Goal: Task Accomplishment & Management: Manage account settings

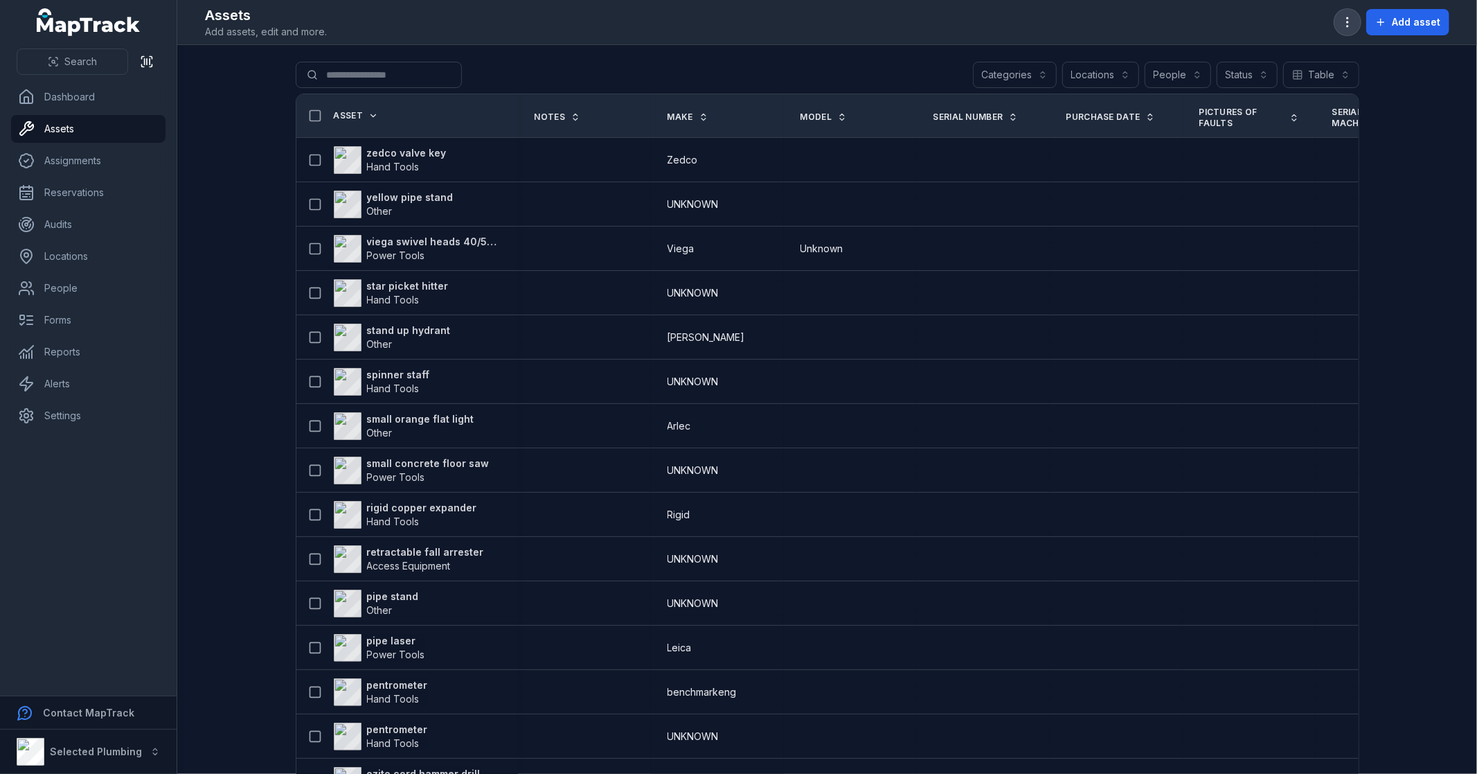
click at [1345, 14] on button "button" at bounding box center [1348, 22] width 26 height 26
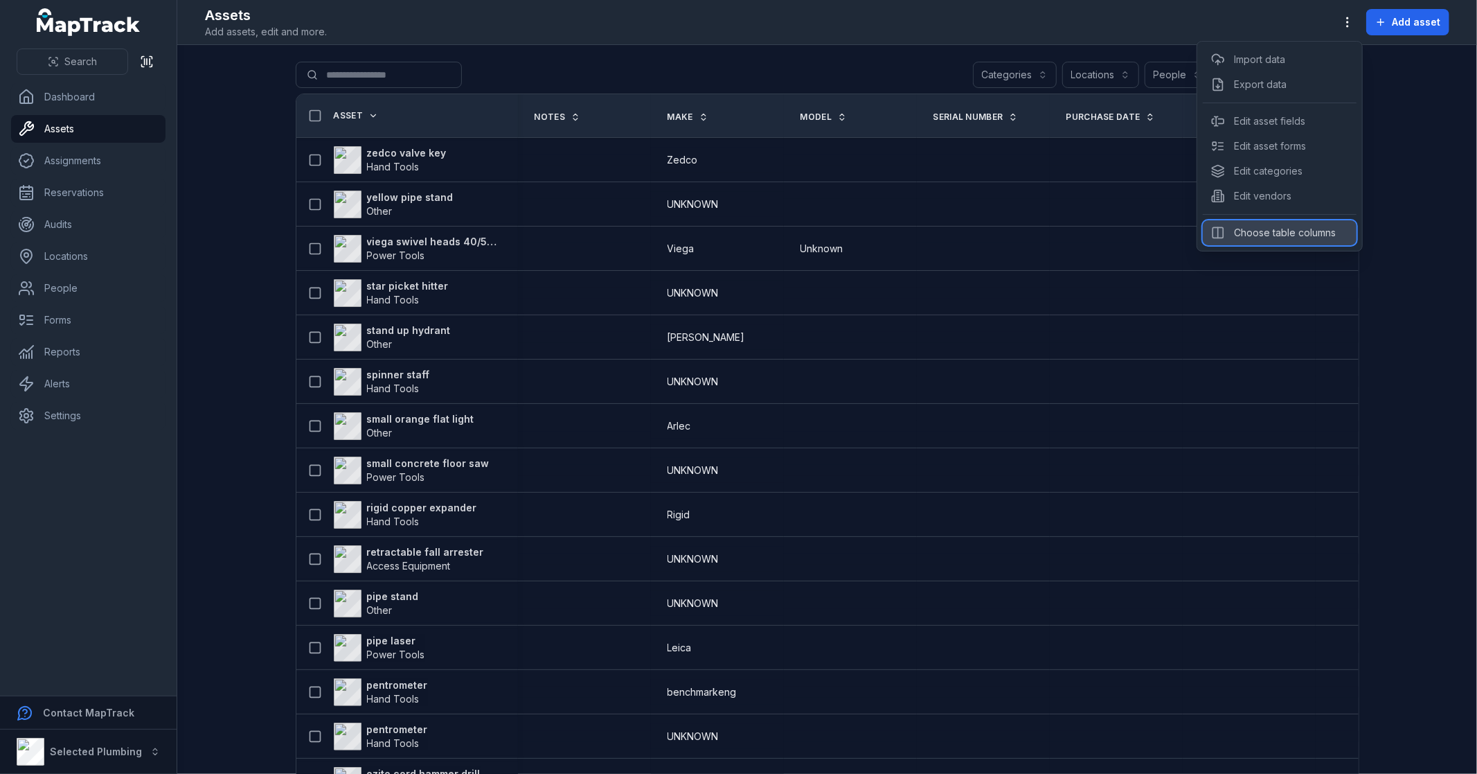
click at [1259, 238] on div "Choose table columns" at bounding box center [1280, 232] width 154 height 25
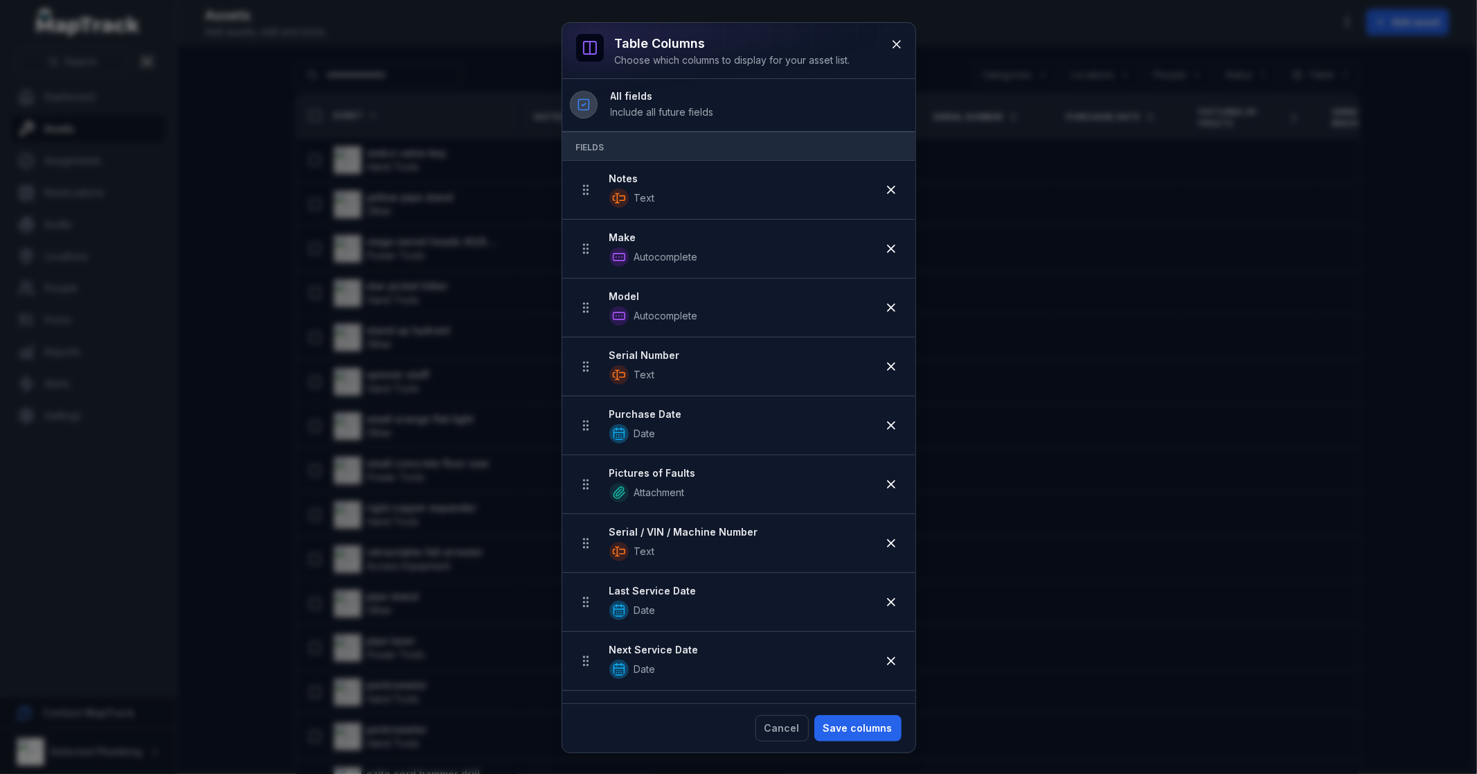
click at [582, 107] on icon at bounding box center [584, 105] width 14 height 14
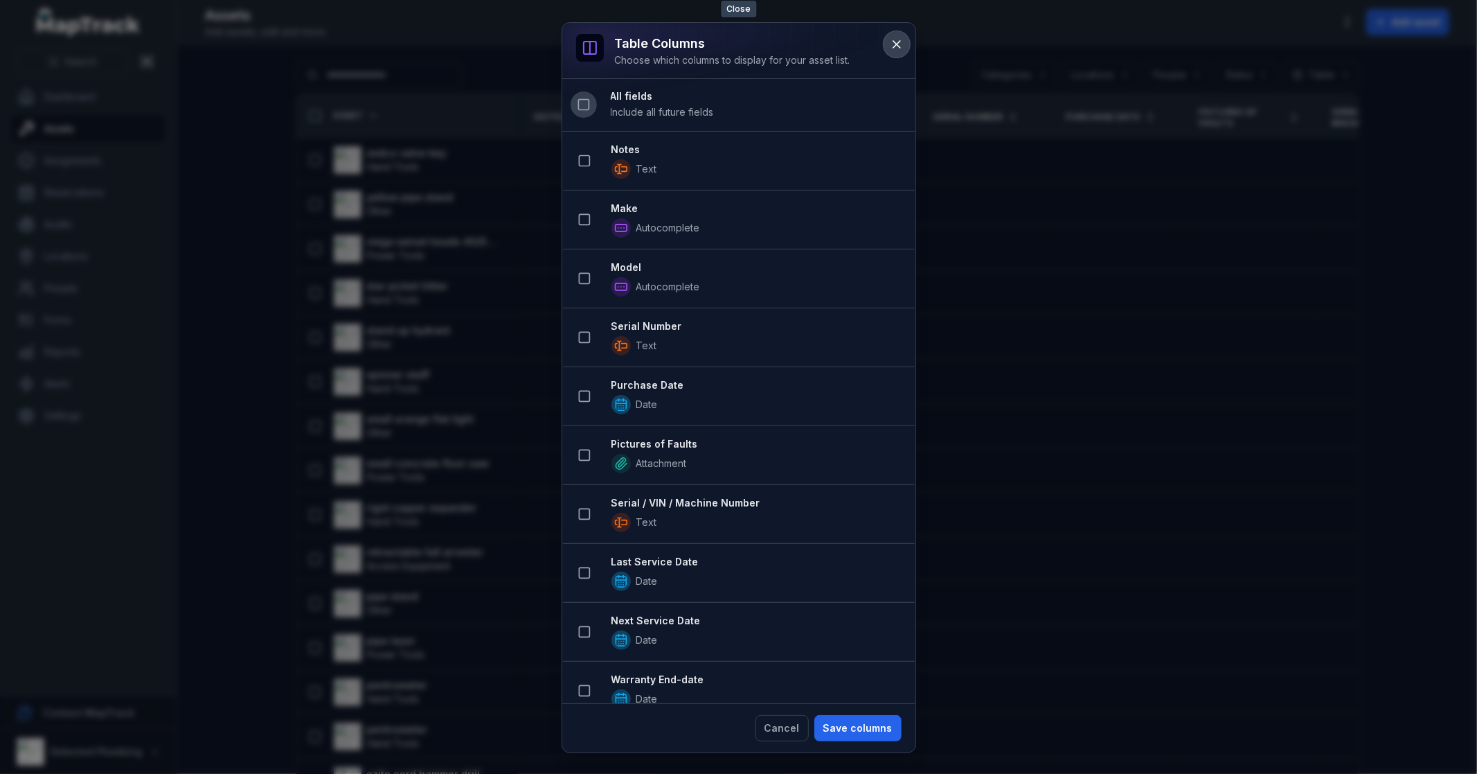
click at [891, 39] on icon at bounding box center [897, 44] width 14 height 14
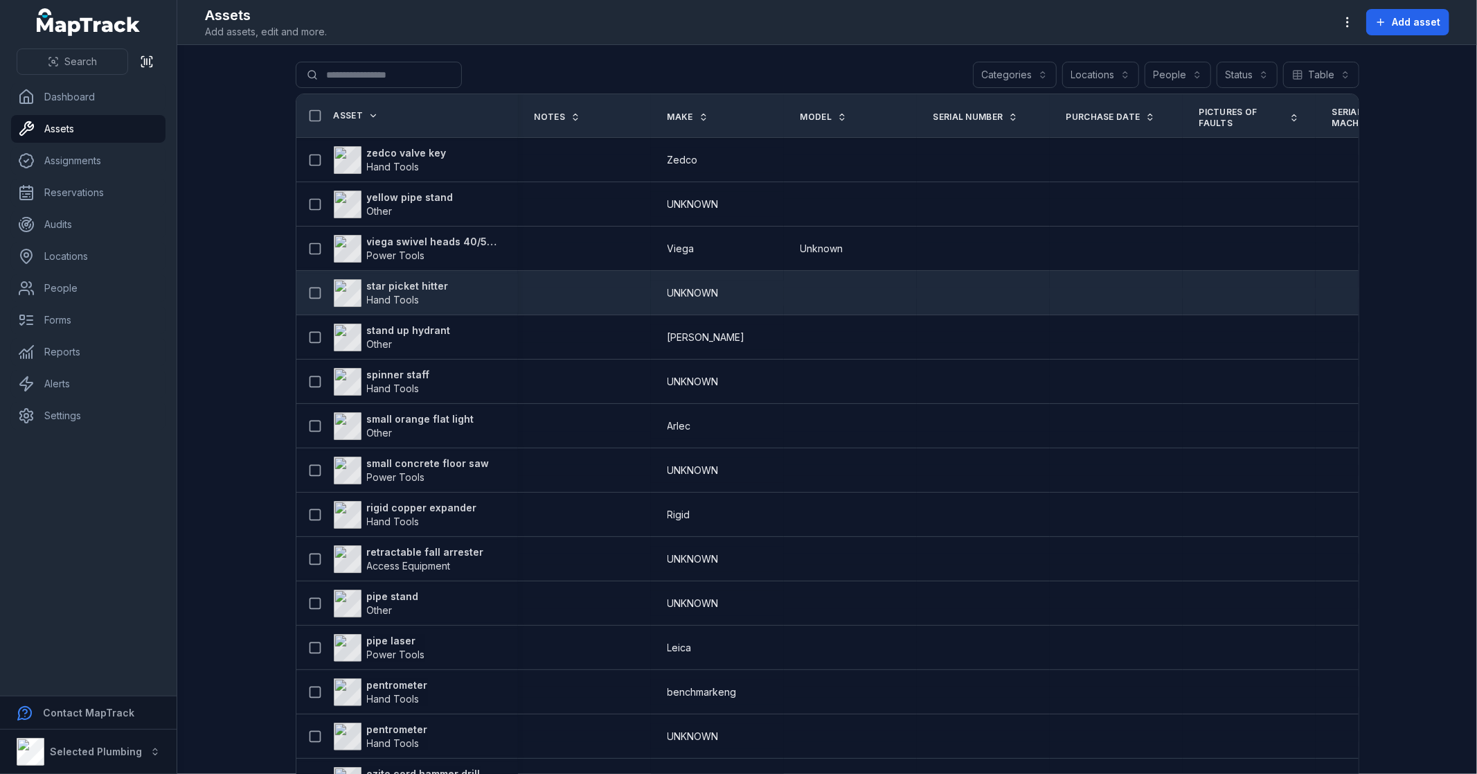
click at [419, 284] on strong "star picket hitter" at bounding box center [408, 286] width 82 height 14
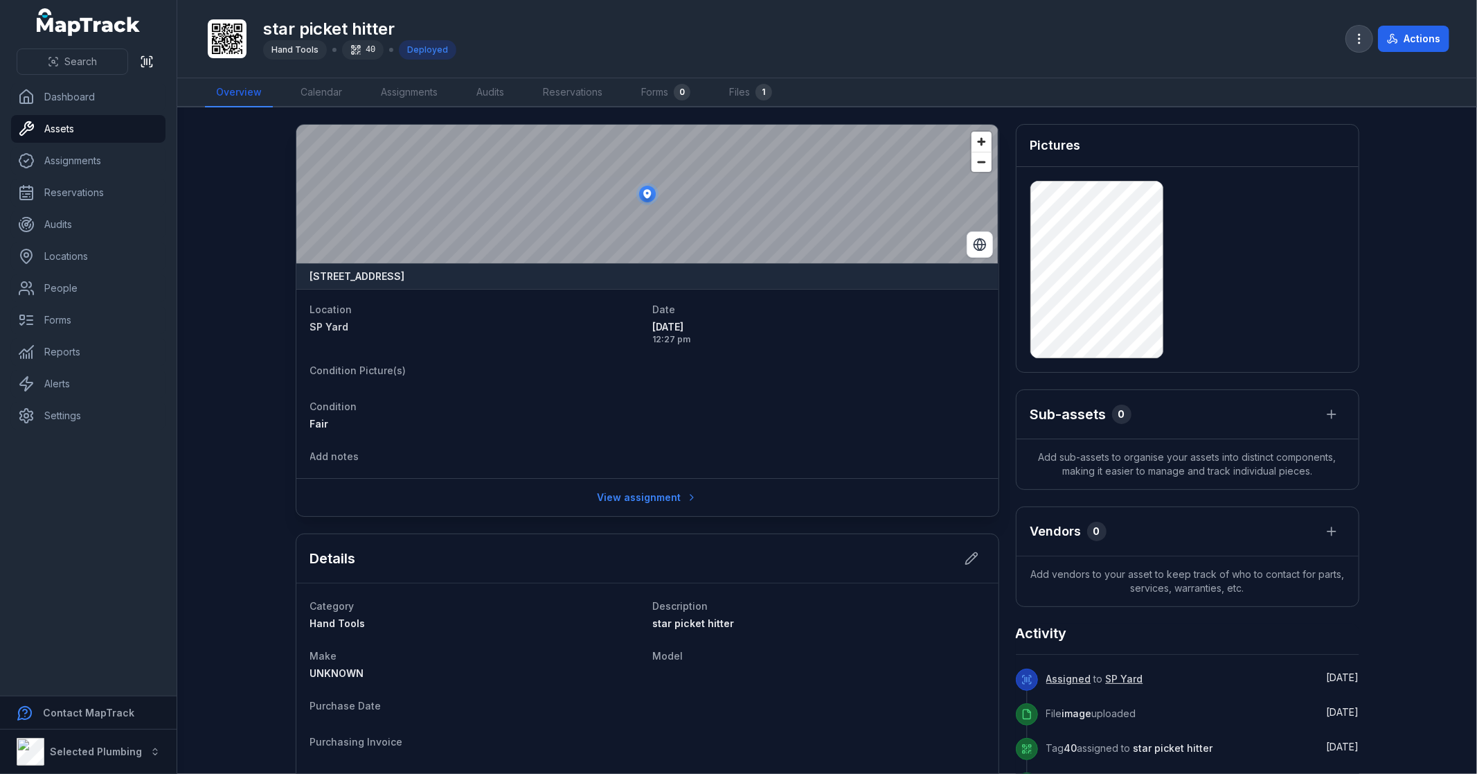
click at [1362, 40] on icon "button" at bounding box center [1360, 39] width 14 height 14
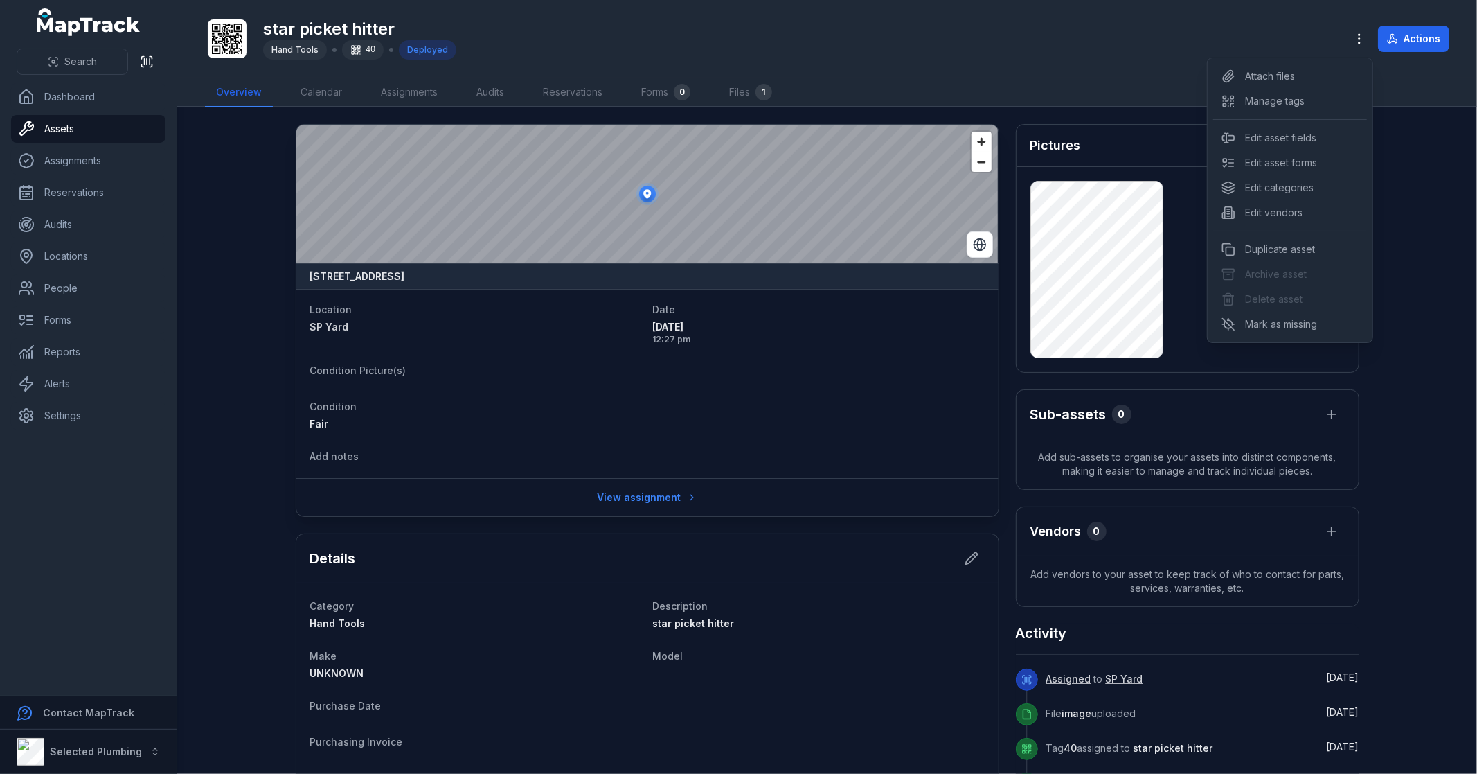
click at [862, 384] on div "Toggle Navigation star picket hitter Hand Tools 40 Deployed Actions Overview Ca…" at bounding box center [827, 387] width 1300 height 774
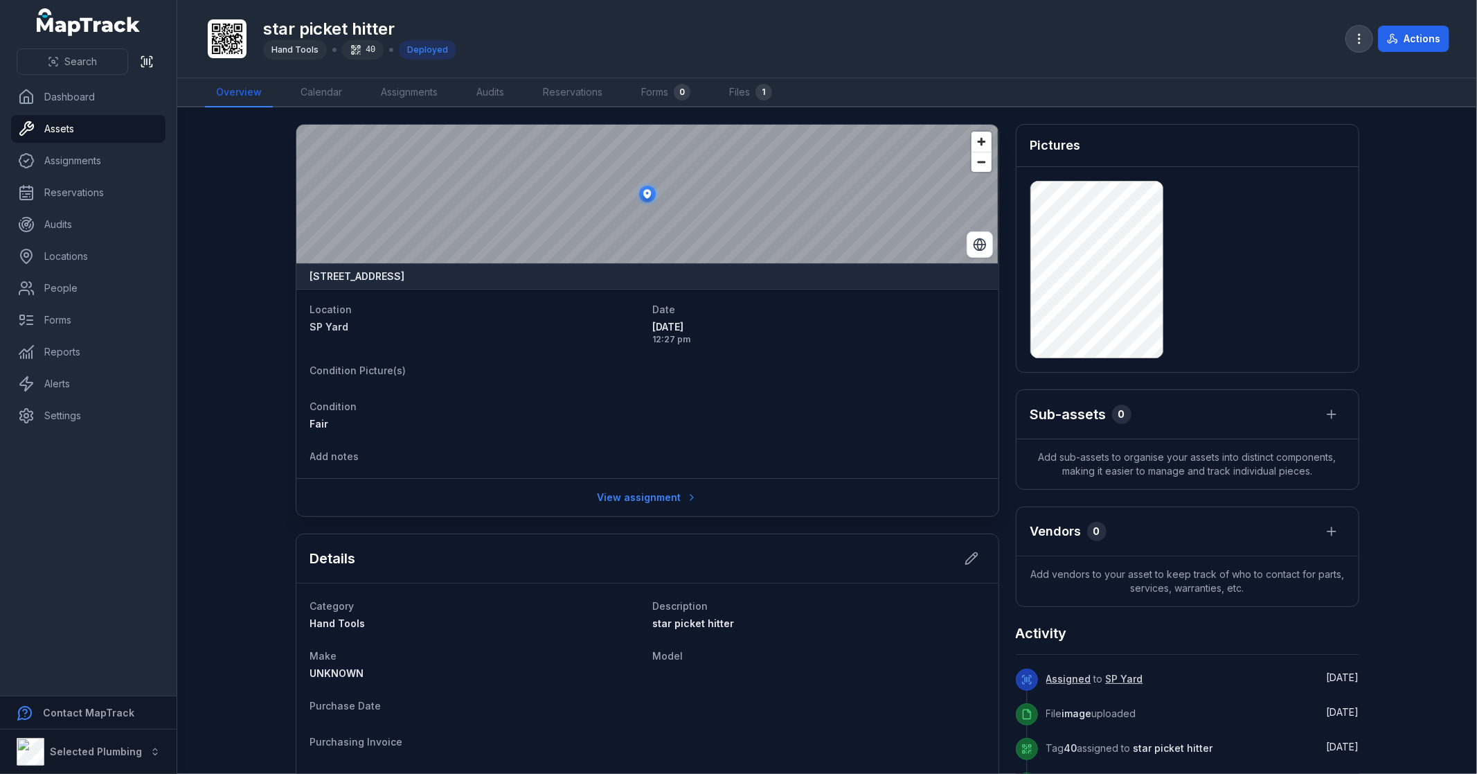
click at [1356, 47] on button "button" at bounding box center [1360, 39] width 26 height 26
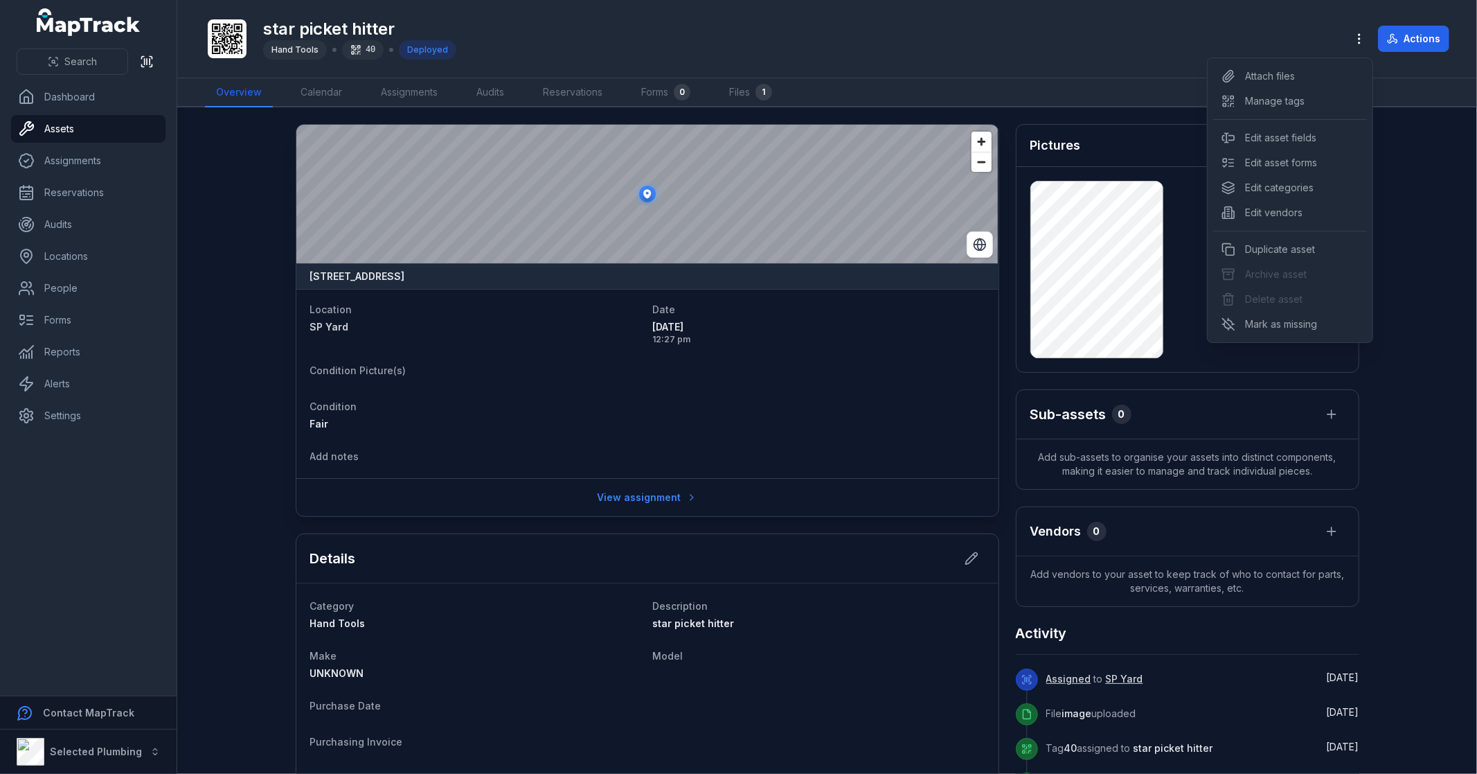
drag, startPoint x: 814, startPoint y: 398, endPoint x: 903, endPoint y: 285, distance: 143.0
click at [816, 396] on div "Toggle Navigation star picket hitter Hand Tools 40 Deployed Actions Overview Ca…" at bounding box center [827, 387] width 1300 height 774
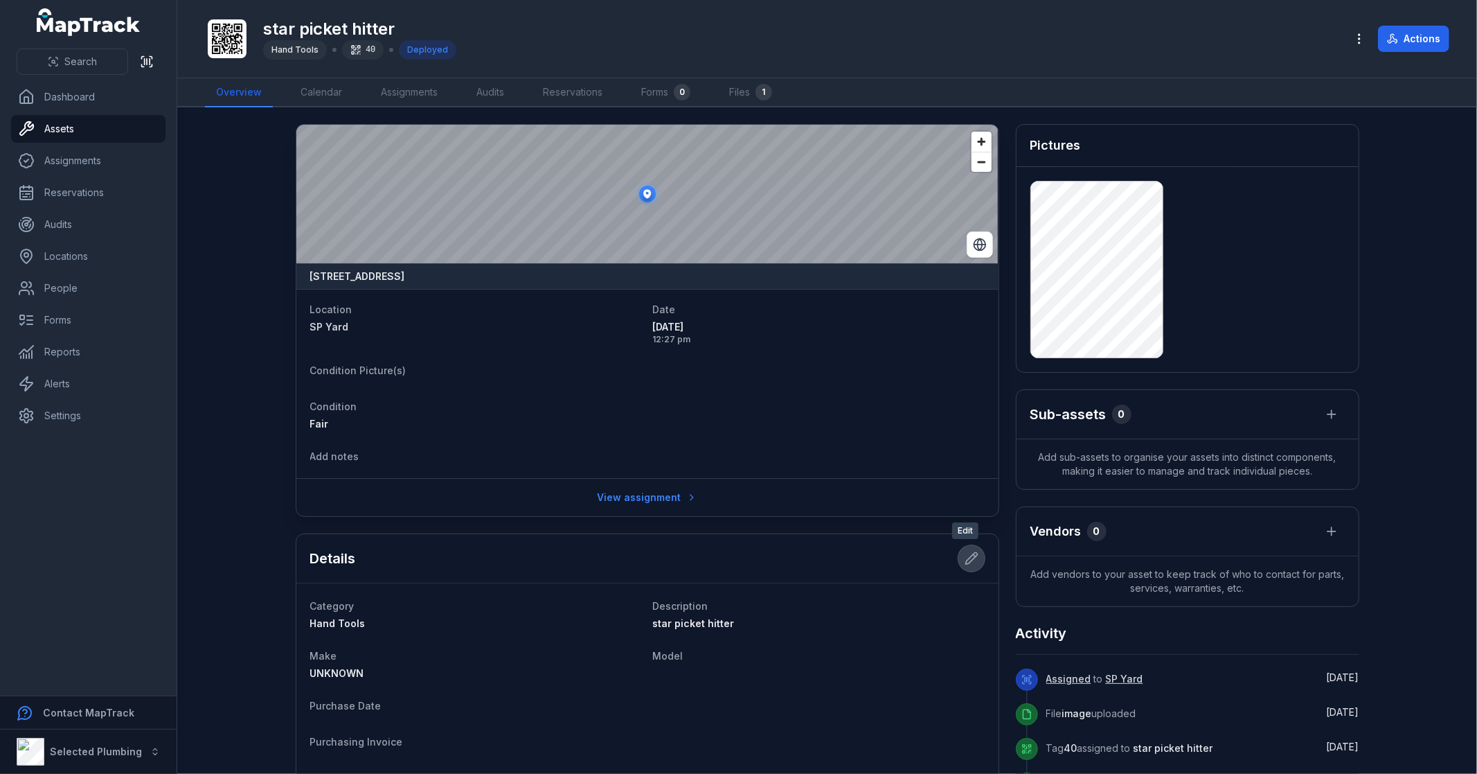
click at [968, 563] on icon at bounding box center [972, 558] width 14 height 14
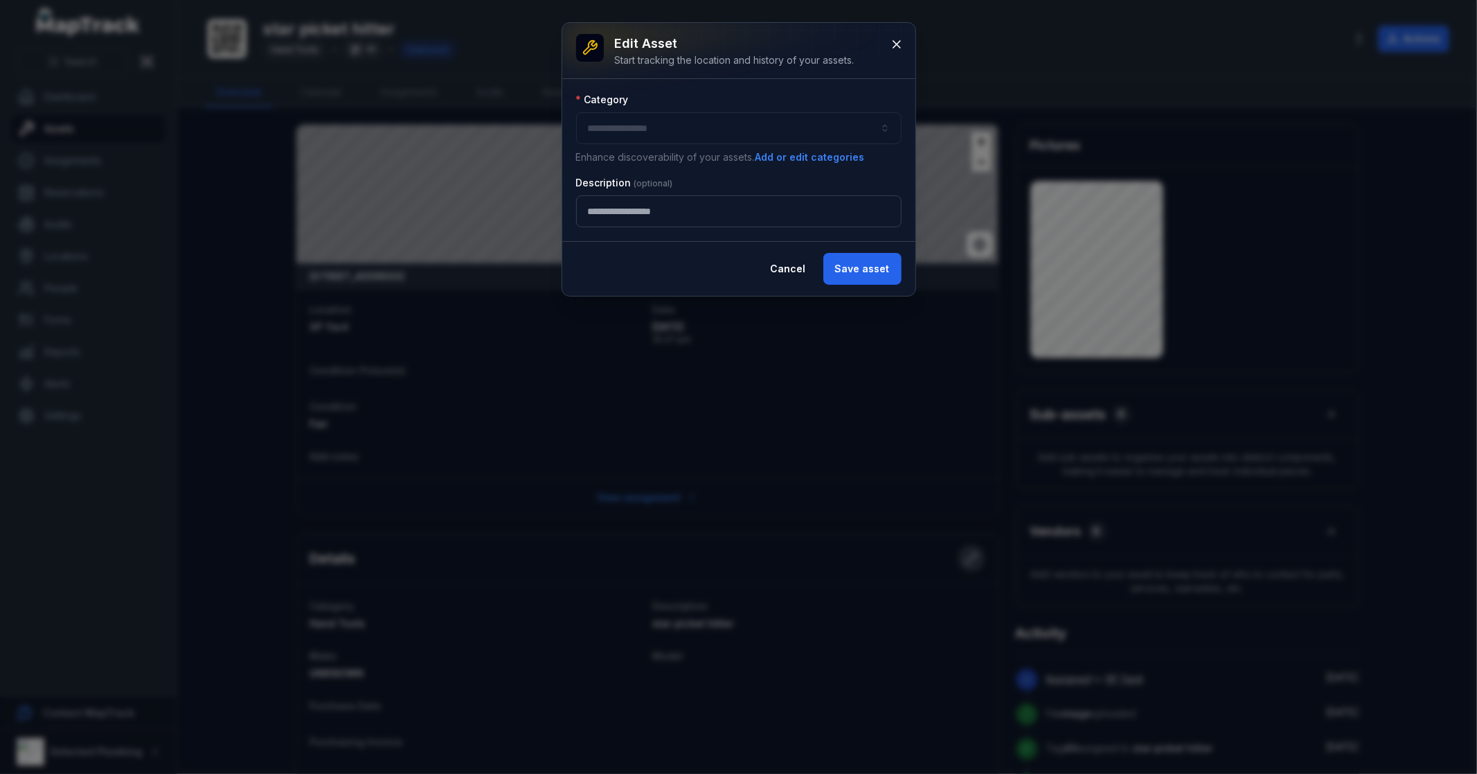
type input "**********"
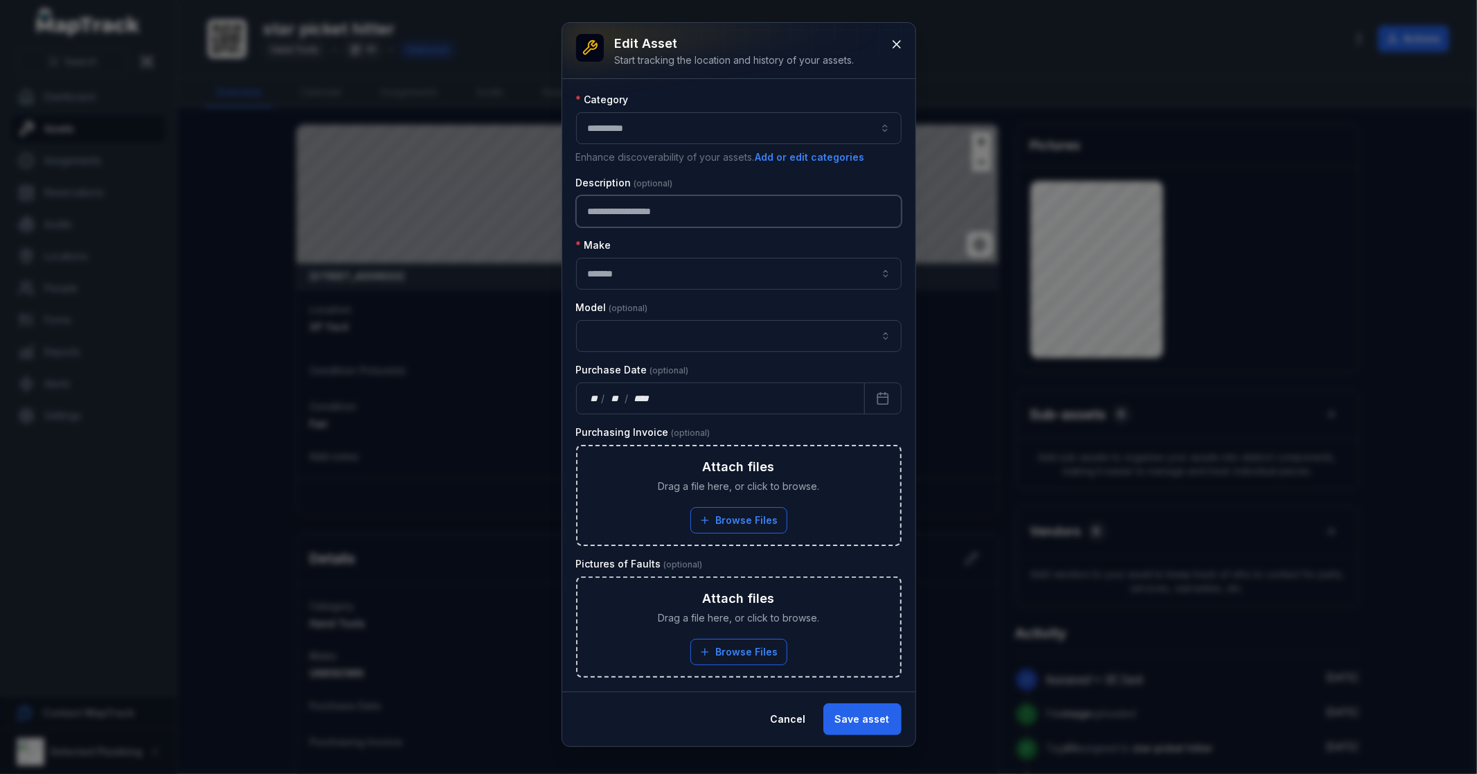
drag, startPoint x: 686, startPoint y: 211, endPoint x: 570, endPoint y: 232, distance: 118.3
click at [570, 232] on div "**********" at bounding box center [738, 385] width 353 height 612
type input "**********"
click at [878, 725] on button "Save asset" at bounding box center [863, 719] width 78 height 32
